Goal: Navigation & Orientation: Go to known website

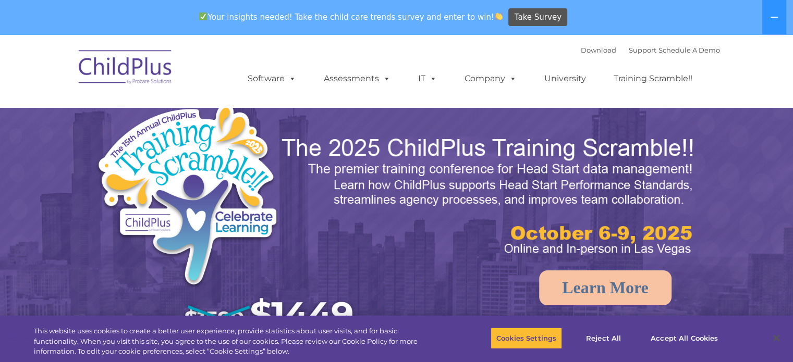
select select "MEDIUM"
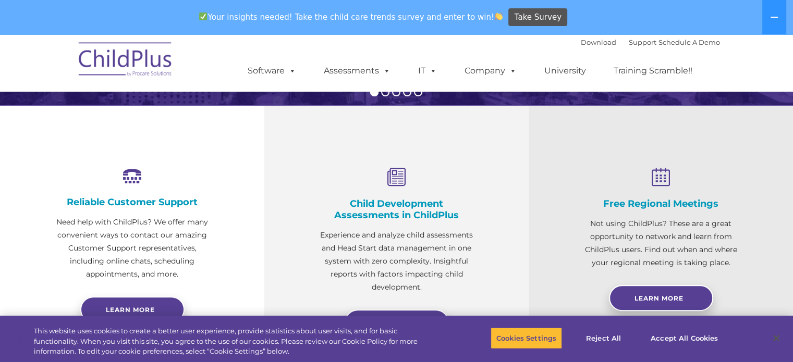
scroll to position [338, 0]
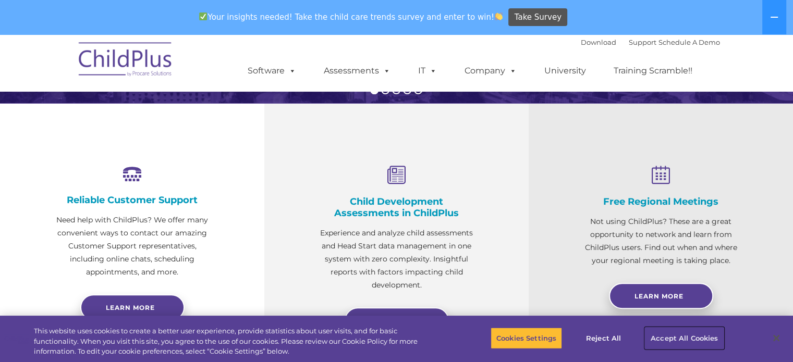
click at [699, 334] on button "Accept All Cookies" at bounding box center [684, 338] width 79 height 22
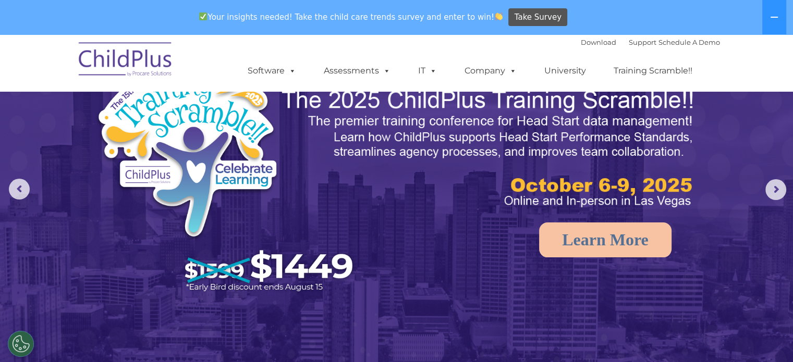
scroll to position [0, 0]
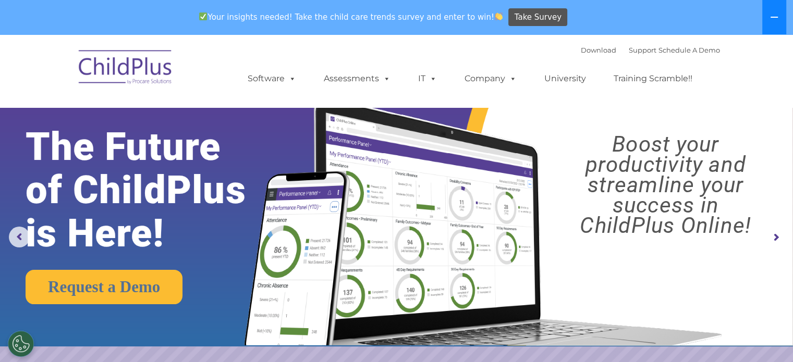
click at [769, 14] on button at bounding box center [774, 17] width 24 height 34
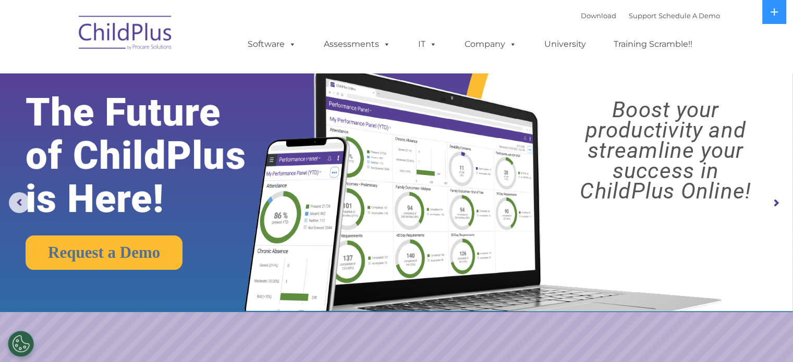
click at [113, 18] on img at bounding box center [126, 34] width 104 height 52
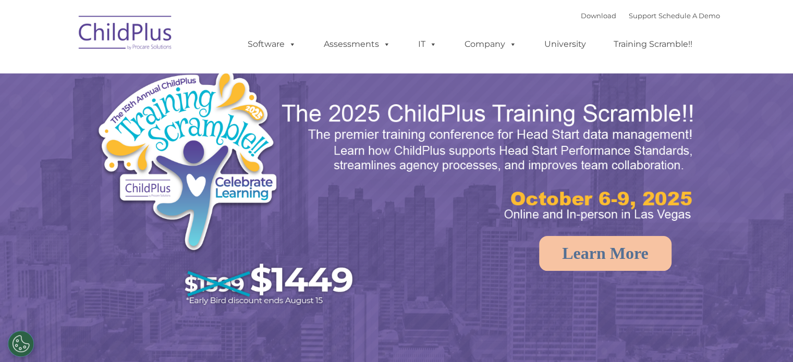
select select "MEDIUM"
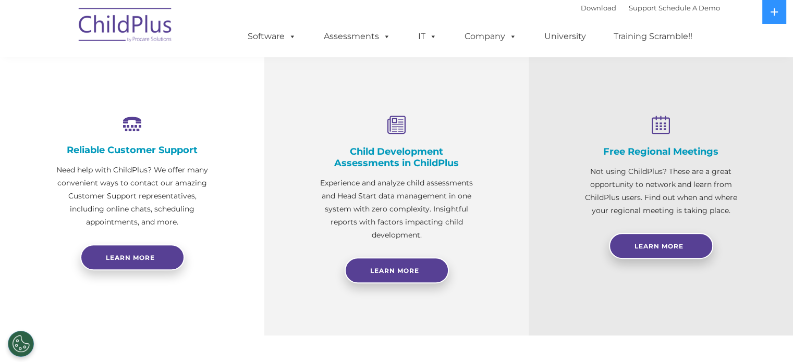
scroll to position [357, 0]
